Goal: Check status: Check status

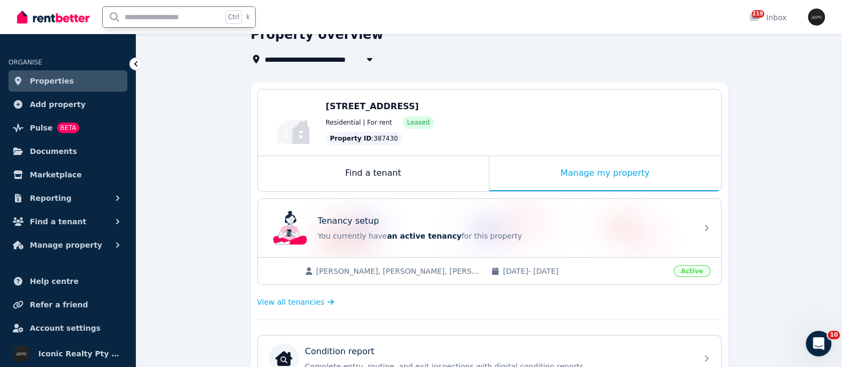
click at [186, 22] on input "text" at bounding box center [162, 17] width 119 height 20
type input "****"
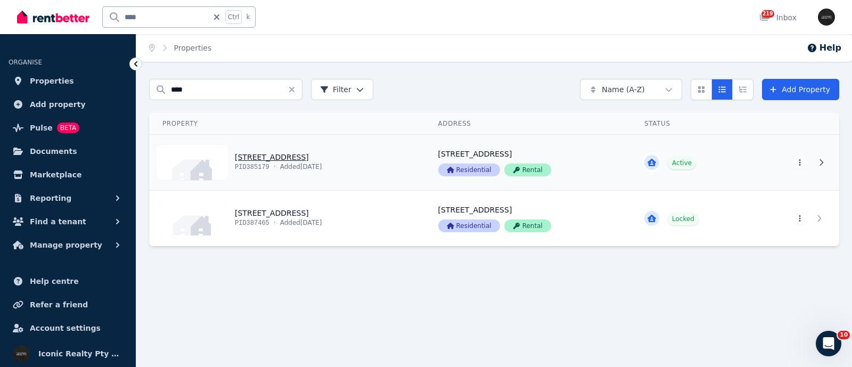
click at [266, 164] on link "View property details" at bounding box center [288, 162] width 276 height 55
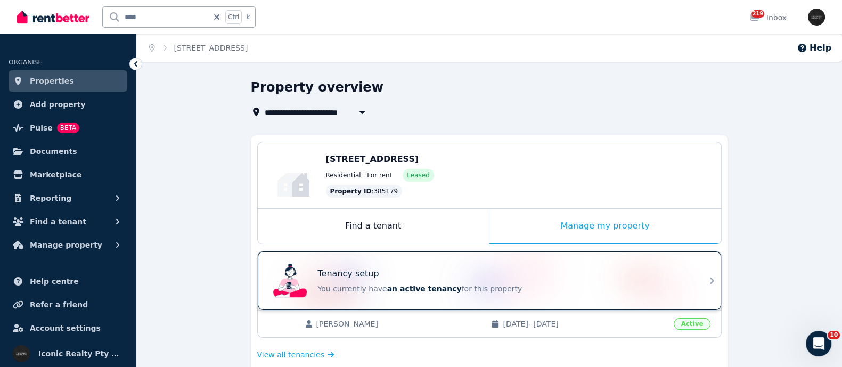
click at [353, 283] on p "You currently have an active tenancy for this property" at bounding box center [504, 288] width 373 height 11
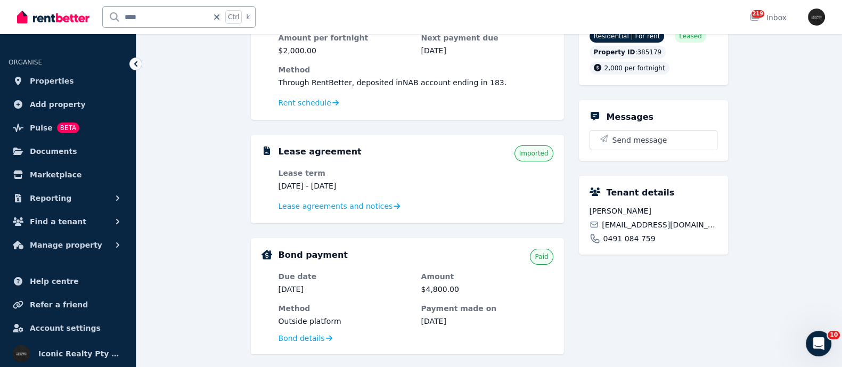
scroll to position [163, 0]
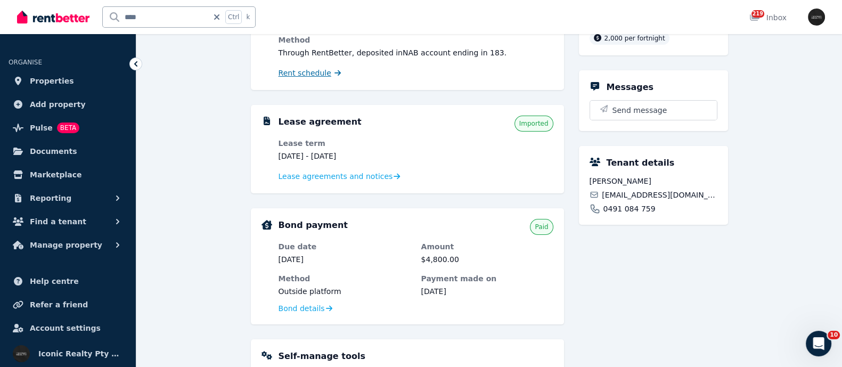
click at [290, 76] on span "Rent schedule" at bounding box center [305, 73] width 53 height 11
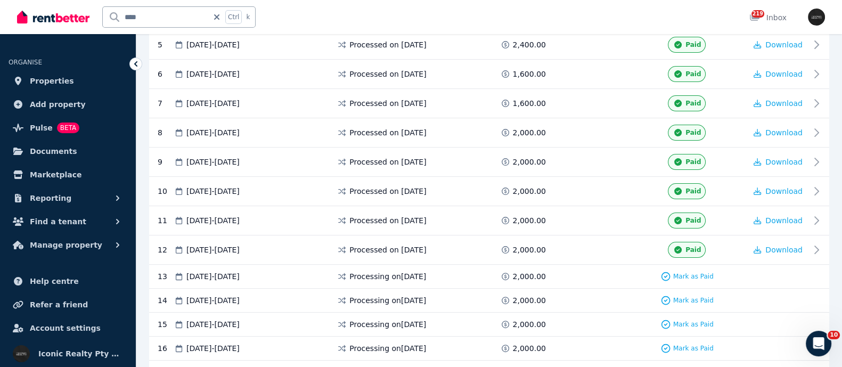
scroll to position [365, 0]
